Goal: Task Accomplishment & Management: Manage account settings

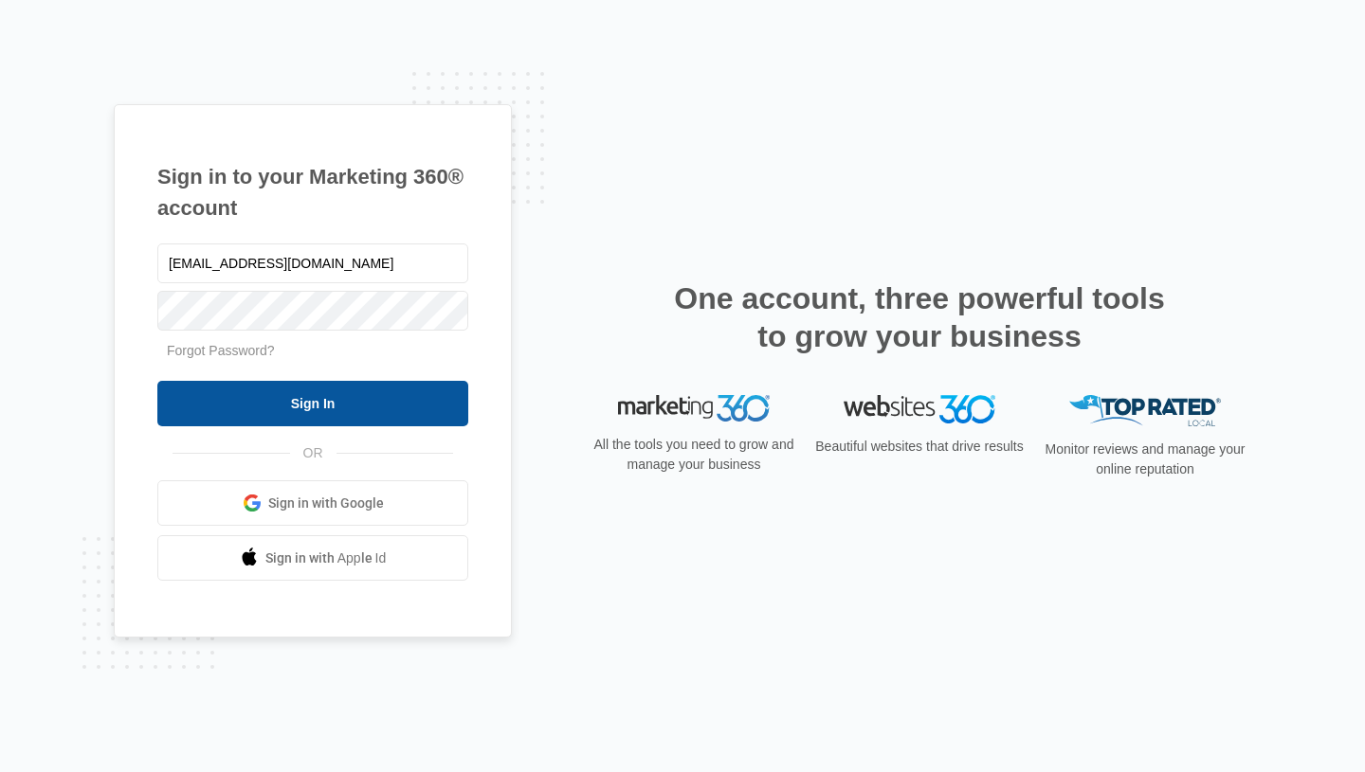
type input "[EMAIL_ADDRESS][DOMAIN_NAME]"
click at [157, 381] on input "Sign In" at bounding box center [312, 403] width 311 height 45
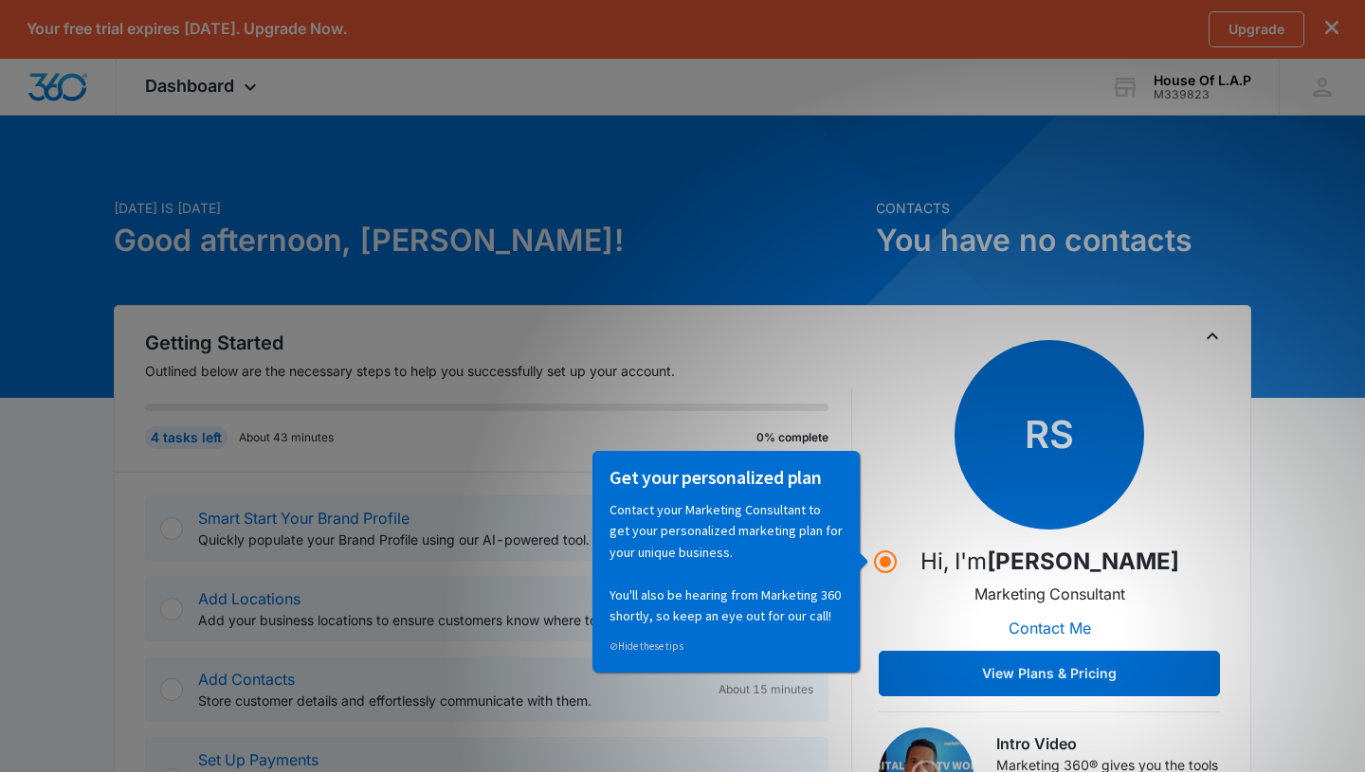
click at [774, 358] on div "Getting Started Outlined below are the necessary steps to help you successfully…" at bounding box center [483, 401] width 737 height 144
click at [892, 513] on div "RS Hi, I'm [PERSON_NAME] Marketing Consultant Contact Me View Plans & Pricing" at bounding box center [1049, 518] width 341 height 356
click at [888, 561] on circle "Hotspot (open by clicking or pressing space/enter)" at bounding box center [885, 562] width 17 height 17
click at [884, 570] on circle "Hotspot (open by clicking or pressing space/enter)" at bounding box center [885, 562] width 17 height 17
click at [664, 645] on link "⊘ Hide these tips" at bounding box center [645, 645] width 74 height 13
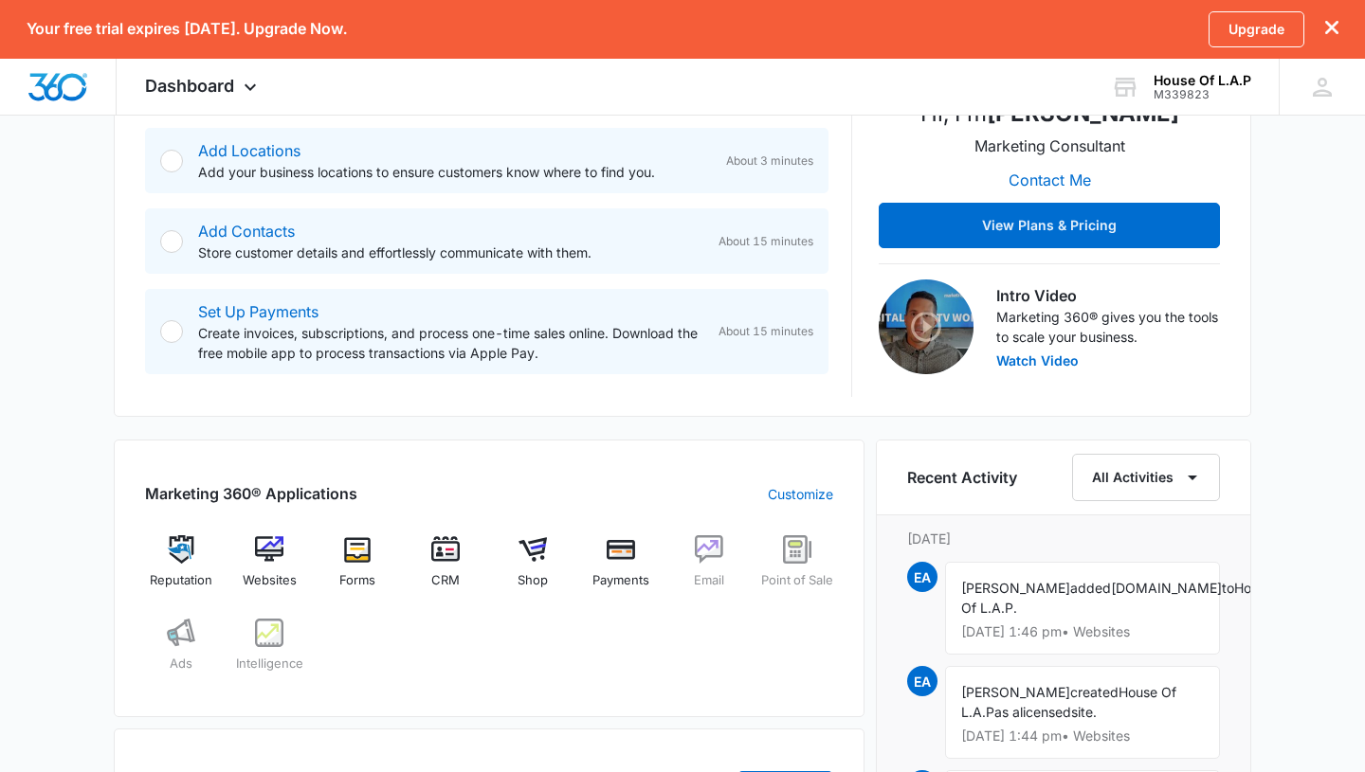
scroll to position [449, 0]
click at [268, 547] on img at bounding box center [269, 549] width 28 height 28
